Goal: Information Seeking & Learning: Learn about a topic

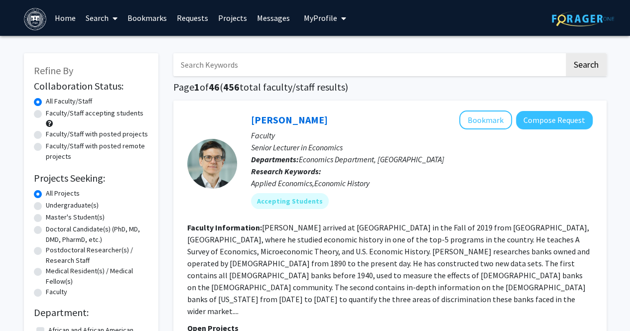
click at [85, 205] on label "Undergraduate(s)" at bounding box center [72, 205] width 53 height 10
click at [52, 205] on input "Undergraduate(s)" at bounding box center [49, 203] width 6 height 6
radio input "true"
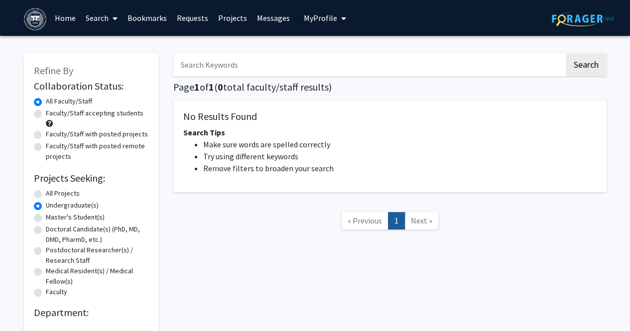
click at [86, 212] on label "Master's Student(s)" at bounding box center [75, 217] width 59 height 10
click at [52, 212] on input "Master's Student(s)" at bounding box center [49, 215] width 6 height 6
radio input "true"
click at [92, 230] on label "Doctoral Candidate(s) (PhD, MD, DMD, PharmD, etc.)" at bounding box center [97, 234] width 103 height 21
click at [52, 230] on input "Doctoral Candidate(s) (PhD, MD, DMD, PharmD, etc.)" at bounding box center [49, 227] width 6 height 6
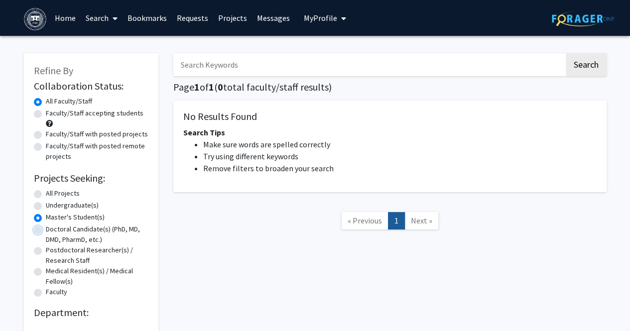
radio input "true"
click at [92, 236] on label "Doctoral Candidate(s) (PhD, MD, DMD, PharmD, etc.)" at bounding box center [97, 234] width 103 height 21
click at [52, 230] on input "Doctoral Candidate(s) (PhD, MD, DMD, PharmD, etc.)" at bounding box center [49, 227] width 6 height 6
click at [92, 236] on label "Doctoral Candidate(s) (PhD, MD, DMD, PharmD, etc.)" at bounding box center [97, 234] width 103 height 21
click at [52, 230] on input "Doctoral Candidate(s) (PhD, MD, DMD, PharmD, etc.)" at bounding box center [49, 227] width 6 height 6
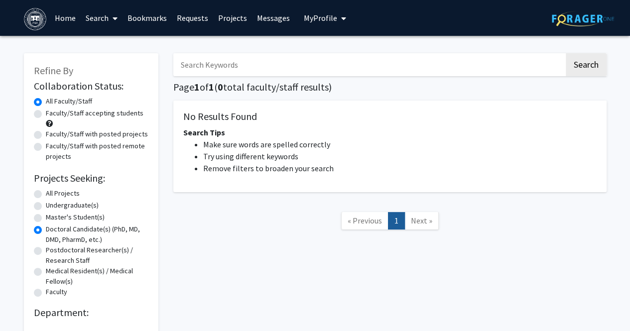
click at [77, 253] on label "Postdoctoral Researcher(s) / Research Staff" at bounding box center [97, 255] width 103 height 21
click at [52, 251] on input "Postdoctoral Researcher(s) / Research Staff" at bounding box center [49, 248] width 6 height 6
radio input "true"
click at [74, 279] on label "Medical Resident(s) / Medical Fellow(s)" at bounding box center [97, 276] width 103 height 21
click at [52, 272] on input "Medical Resident(s) / Medical Fellow(s)" at bounding box center [49, 269] width 6 height 6
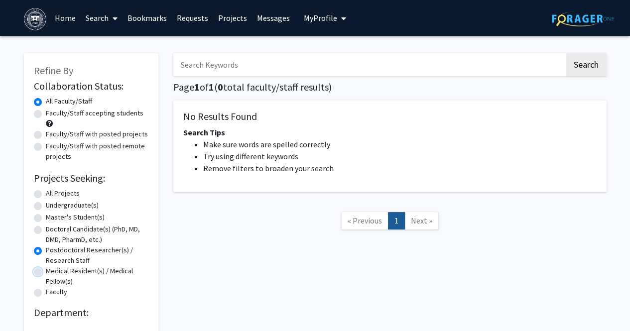
radio input "true"
click at [60, 285] on label "Medical Resident(s) / Medical Fellow(s)" at bounding box center [97, 276] width 103 height 21
click at [52, 272] on input "Medical Resident(s) / Medical Fellow(s)" at bounding box center [49, 269] width 6 height 6
click at [61, 282] on label "Medical Resident(s) / Medical Fellow(s)" at bounding box center [97, 276] width 103 height 21
click at [52, 272] on input "Medical Resident(s) / Medical Fellow(s)" at bounding box center [49, 269] width 6 height 6
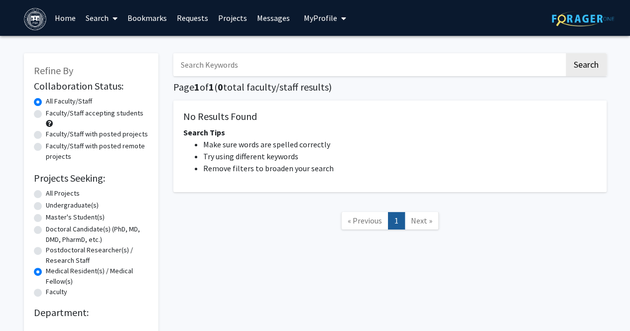
click at [60, 289] on label "Faculty" at bounding box center [56, 292] width 21 height 10
click at [52, 289] on input "Faculty" at bounding box center [49, 290] width 6 height 6
radio input "true"
click at [63, 191] on label "All Projects" at bounding box center [63, 193] width 34 height 10
click at [52, 191] on input "All Projects" at bounding box center [49, 191] width 6 height 6
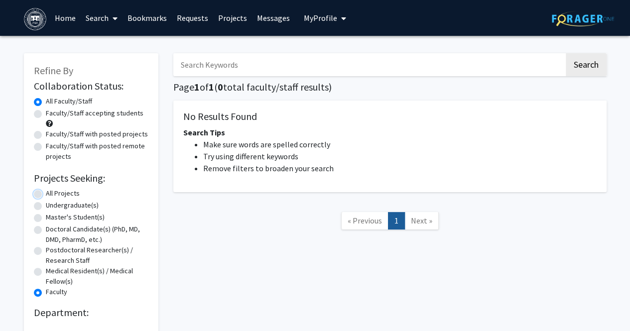
radio input "true"
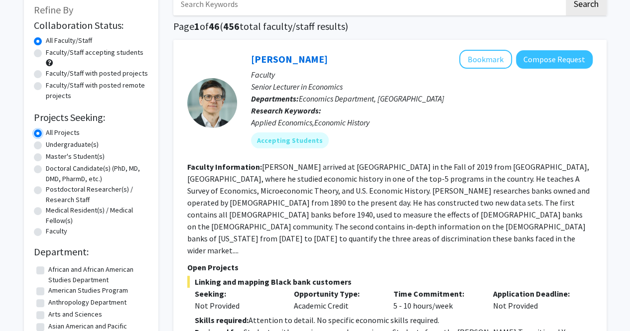
scroll to position [61, 0]
click at [295, 140] on mat-chip "Accepting Students" at bounding box center [290, 140] width 78 height 16
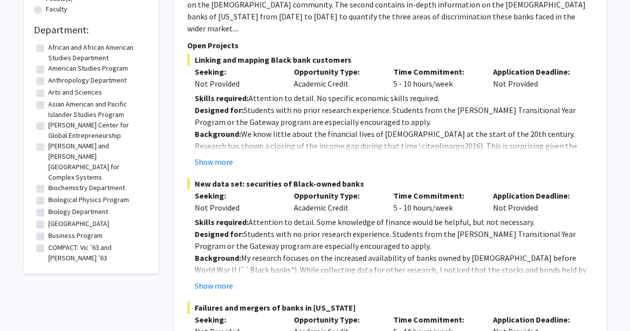
scroll to position [280, 0]
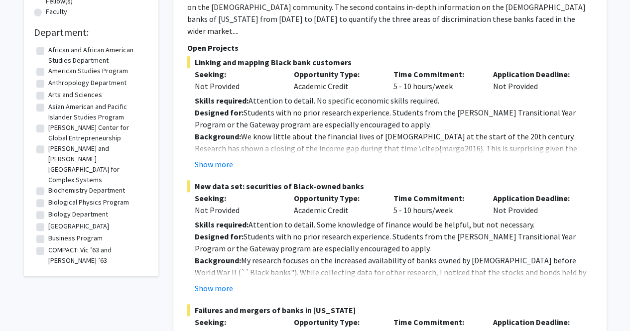
drag, startPoint x: 266, startPoint y: 123, endPoint x: 236, endPoint y: 152, distance: 41.2
click at [236, 158] on div "Show more" at bounding box center [394, 164] width 398 height 12
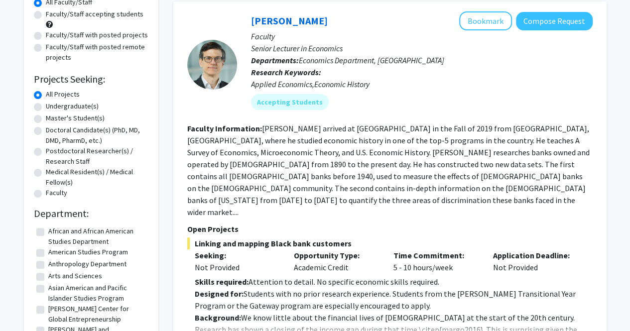
scroll to position [45, 0]
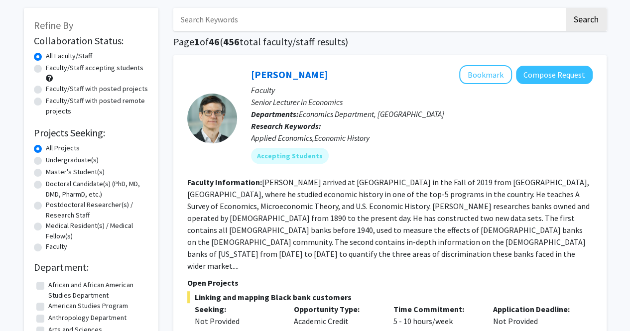
click at [91, 159] on label "Undergraduate(s)" at bounding box center [72, 160] width 53 height 10
click at [52, 159] on input "Undergraduate(s)" at bounding box center [49, 158] width 6 height 6
radio input "true"
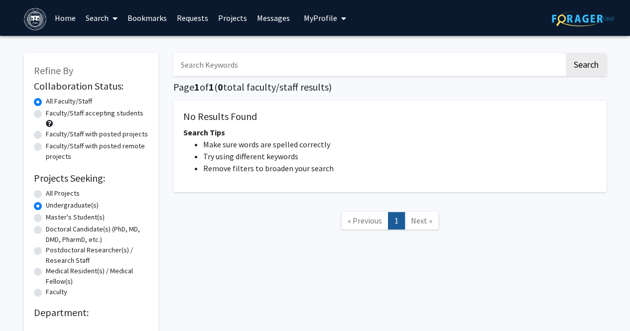
click at [71, 195] on label "All Projects" at bounding box center [63, 193] width 34 height 10
click at [52, 195] on input "All Projects" at bounding box center [49, 191] width 6 height 6
radio input "true"
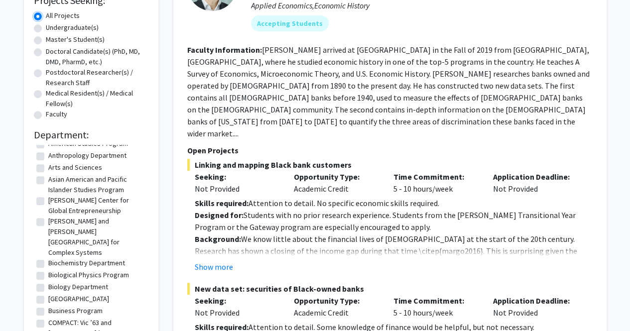
scroll to position [30, 0]
click at [86, 281] on label "Biology Department" at bounding box center [78, 286] width 60 height 10
click at [55, 281] on input "Biology Department" at bounding box center [51, 284] width 6 height 6
checkbox input "true"
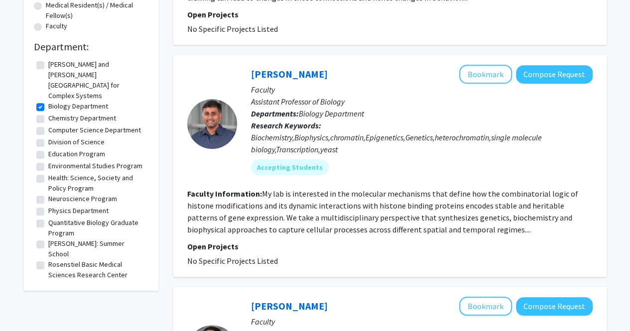
click at [94, 137] on label "Division of Science" at bounding box center [76, 142] width 56 height 10
click at [55, 137] on input "Division of Science" at bounding box center [51, 140] width 6 height 6
checkbox input "true"
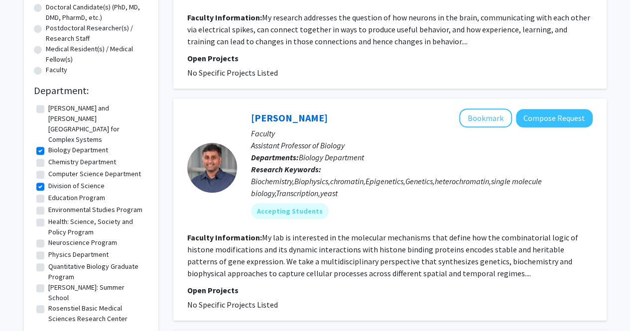
scroll to position [3, 0]
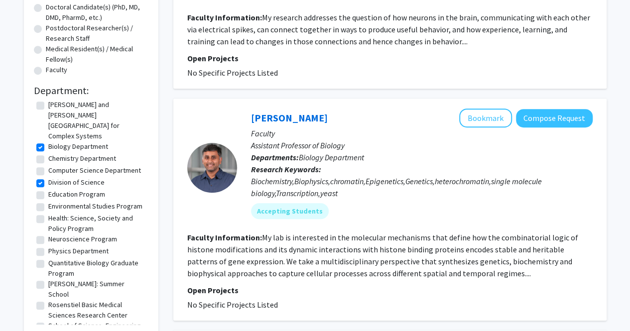
click at [101, 234] on label "Neuroscience Program" at bounding box center [82, 239] width 69 height 10
click at [55, 234] on input "Neuroscience Program" at bounding box center [51, 237] width 6 height 6
checkbox input "true"
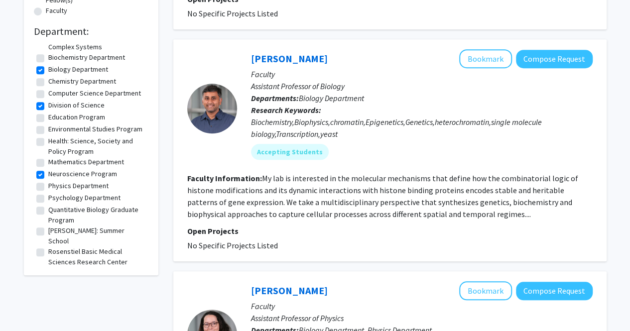
scroll to position [39, 0]
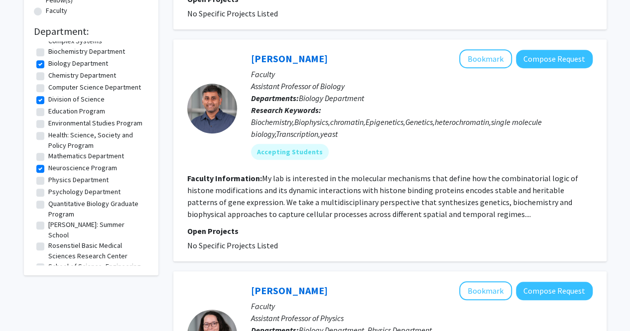
click at [80, 187] on label "Psychology Department" at bounding box center [84, 192] width 72 height 10
click at [55, 187] on input "Psychology Department" at bounding box center [51, 190] width 6 height 6
checkbox input "true"
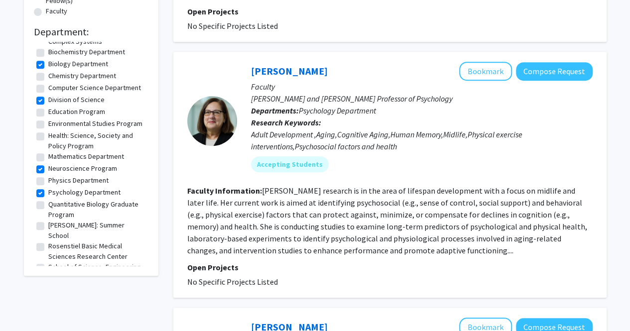
scroll to position [282, 0]
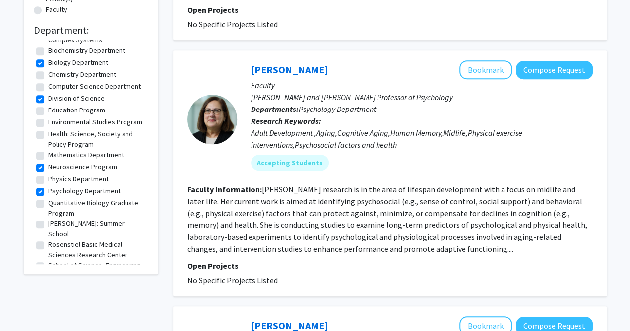
click at [91, 239] on label "Rosenstiel Basic Medical Sciences Research Center" at bounding box center [97, 249] width 98 height 21
click at [55, 239] on input "Rosenstiel Basic Medical Sciences Research Center" at bounding box center [51, 242] width 6 height 6
checkbox input "true"
